Goal: Task Accomplishment & Management: Use online tool/utility

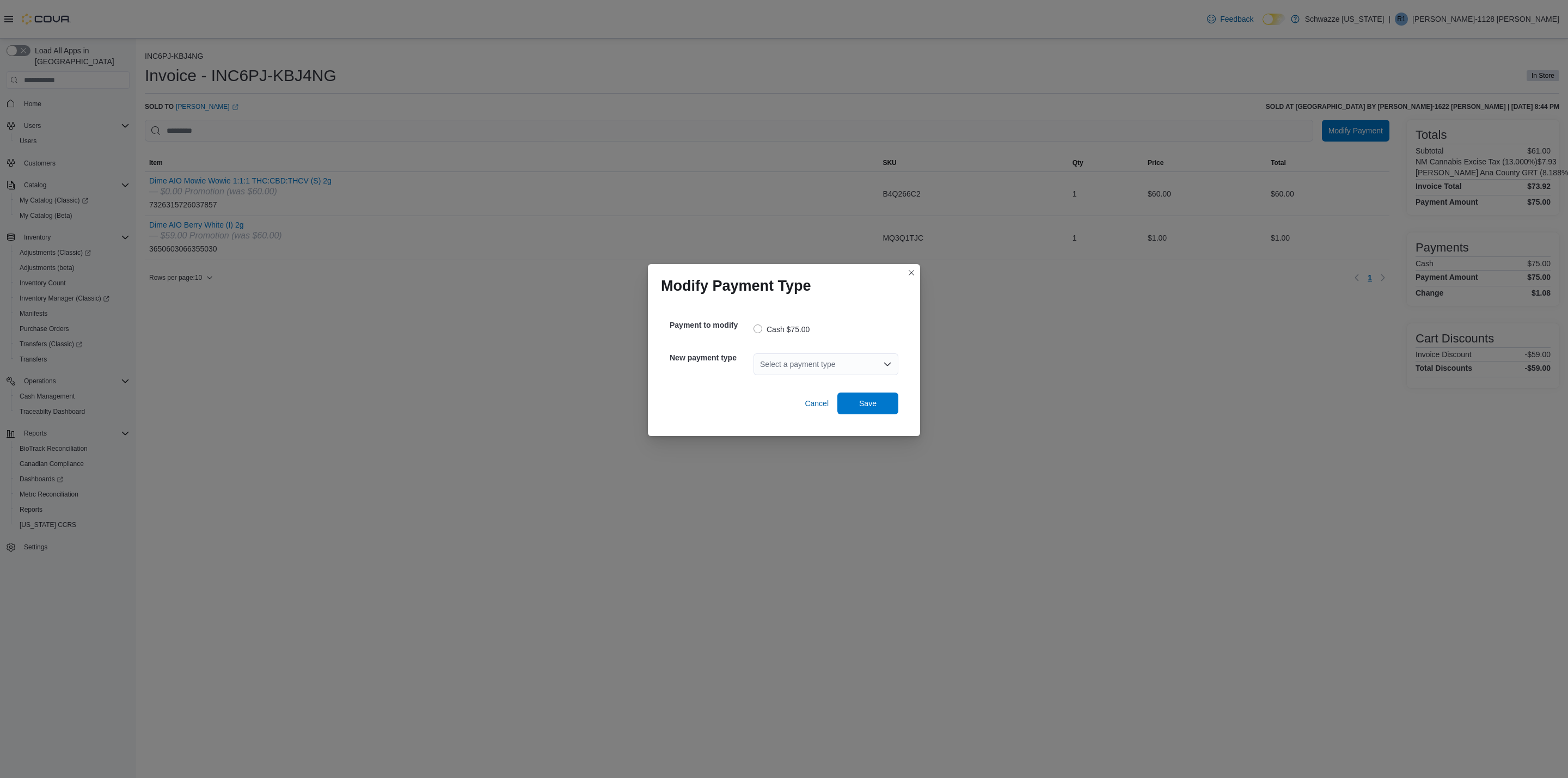
click at [797, 360] on div "Select a payment type" at bounding box center [826, 364] width 144 height 22
click at [797, 384] on span "G2 CATM" at bounding box center [831, 383] width 118 height 11
click at [876, 403] on span "Save" at bounding box center [868, 403] width 17 height 11
